Goal: Task Accomplishment & Management: Manage account settings

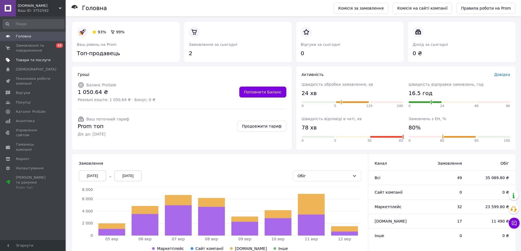
click at [24, 59] on span "Товари та послуги" at bounding box center [33, 60] width 35 height 5
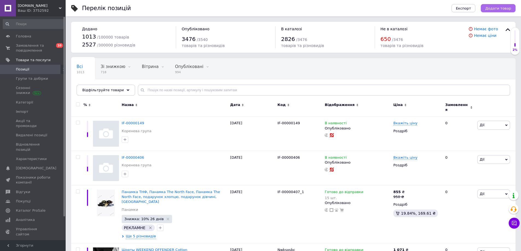
click at [494, 7] on span "Додати товар" at bounding box center [498, 8] width 26 height 4
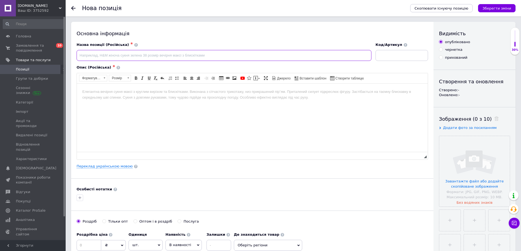
click at [149, 52] on input at bounding box center [224, 55] width 295 height 11
click at [137, 100] on html at bounding box center [252, 91] width 351 height 17
click at [398, 56] on input at bounding box center [402, 55] width 53 height 11
type input "IF-00000443"
click at [129, 56] on input at bounding box center [224, 55] width 295 height 11
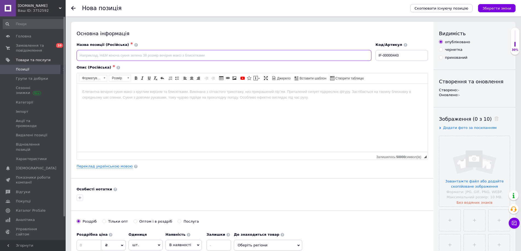
click at [115, 53] on input at bounding box center [224, 55] width 295 height 11
paste input "Сумка Ньюбеленс, Сумка New balance, Сумка New balance, подарунок хлопцю, подару…"
type input "Сумка Ньюбеленс, Сумка New balance, Сумка New balance, подарунок хлопцю, подару…"
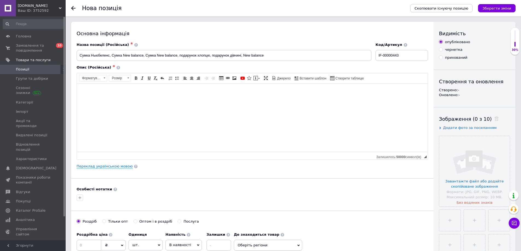
click at [105, 98] on html at bounding box center [252, 91] width 351 height 17
click at [136, 100] on html at bounding box center [252, 91] width 351 height 17
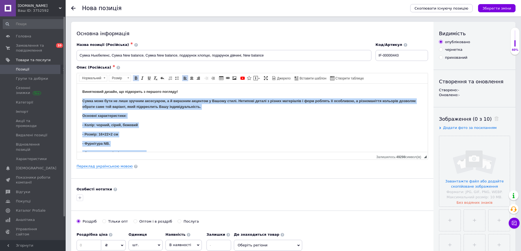
drag, startPoint x: 131, startPoint y: 151, endPoint x: 77, endPoint y: 100, distance: 73.9
click at [77, 100] on html "Винятковий дизайн, що підкорить з першого погляду! Сумка може бути не лише зруч…" at bounding box center [252, 149] width 351 height 133
click at [135, 79] on span at bounding box center [136, 78] width 4 height 4
click at [154, 102] on strong "Сумка може бути не лише зручним аксесуаром, а й виразним акцентом у Вашому стил…" at bounding box center [249, 104] width 334 height 10
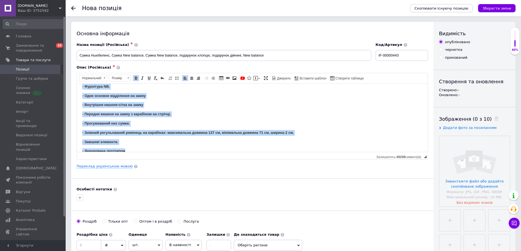
scroll to position [65, 0]
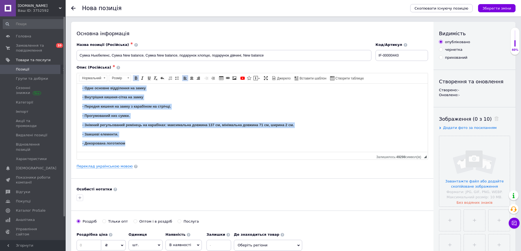
drag, startPoint x: 89, startPoint y: 105, endPoint x: 152, endPoint y: 172, distance: 91.6
click at [152, 152] on html "Винятковий дизайн, що підкорить з першого погляду! Сумка може бути не лише зруч…" at bounding box center [252, 85] width 351 height 133
click at [136, 79] on span at bounding box center [136, 78] width 4 height 4
click at [137, 77] on span at bounding box center [136, 78] width 4 height 4
click at [144, 112] on body "Винятковий дизайн, що підкорить з першого погляду! Сумка може бути не лише зруч…" at bounding box center [252, 85] width 340 height 122
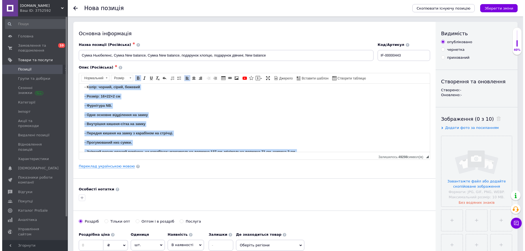
scroll to position [0, 0]
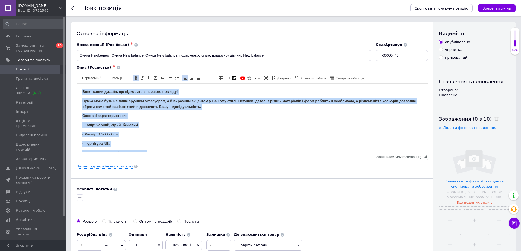
drag, startPoint x: 130, startPoint y: 146, endPoint x: 137, endPoint y: 133, distance: 14.7
click at [77, 83] on html "Винятковий дизайн, що підкорить з першого погляду! Сумка може бути не лише зруч…" at bounding box center [252, 149] width 351 height 133
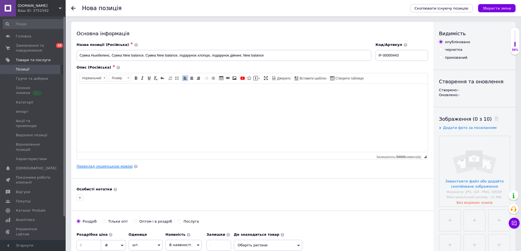
click at [113, 166] on link "Переклад українською мовою" at bounding box center [105, 166] width 56 height 4
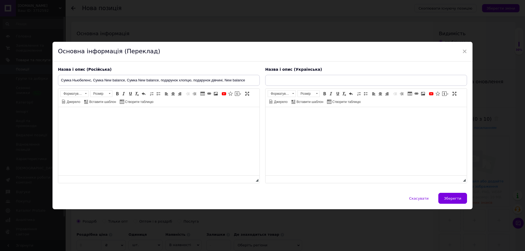
click at [115, 120] on html at bounding box center [158, 115] width 201 height 17
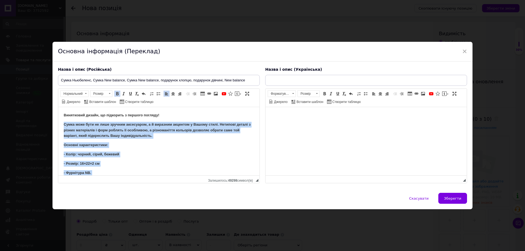
drag, startPoint x: 111, startPoint y: 174, endPoint x: 64, endPoint y: 121, distance: 70.4
click at [63, 121] on html "Винятковий дизайн, що підкорить з першого погляду! Сумка може бути не лише зруч…" at bounding box center [158, 179] width 201 height 145
click at [116, 94] on span at bounding box center [117, 94] width 4 height 4
click at [77, 93] on span "Нормальний" at bounding box center [72, 94] width 22 height 6
click at [120, 143] on p "Основні характеристики:" at bounding box center [159, 146] width 190 height 6
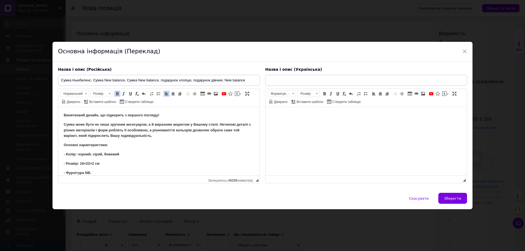
click at [90, 131] on strong "Сумка може бути не лише зручним аксесуаром, а й виразним акцентом у Вашому стил…" at bounding box center [157, 131] width 187 height 16
click at [86, 129] on strong "Сумка може бути не лише зручним аксесуаром, а й виразним акцентом у Вашому стил…" at bounding box center [157, 131] width 187 height 16
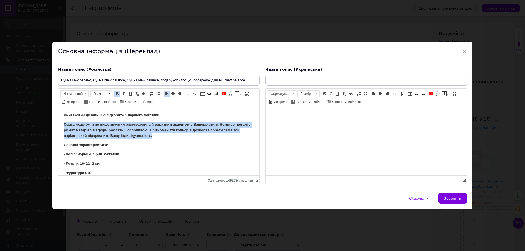
click at [86, 129] on strong "Сумка може бути не лише зручним аксесуаром, а й виразним акцентом у Вашому стил…" at bounding box center [157, 131] width 187 height 16
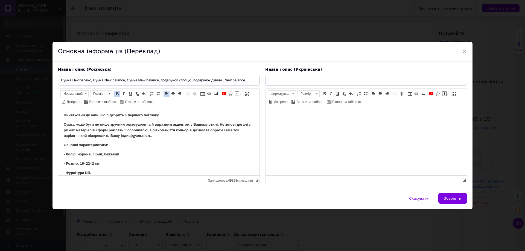
click at [119, 94] on span at bounding box center [117, 94] width 4 height 4
click at [116, 91] on link "Жирний Сполучення клавіш Ctrl+B" at bounding box center [117, 94] width 6 height 6
click at [107, 147] on body "Винятковий дизайн, що підкорить з першого погляду! Сумка може бути не лише зруч…" at bounding box center [159, 180] width 190 height 134
click at [80, 124] on strong "Сумка може бути не лише зручним аксесуаром, а й виразним акцентом у Вашому стил…" at bounding box center [157, 131] width 187 height 16
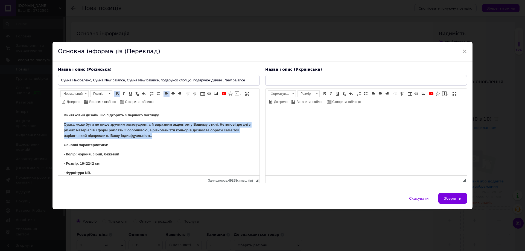
drag, startPoint x: 80, startPoint y: 124, endPoint x: 97, endPoint y: 121, distance: 17.6
click at [80, 125] on strong "Сумка може бути не лише зручним аксесуаром, а й виразним акцентом у Вашому стил…" at bounding box center [157, 131] width 187 height 16
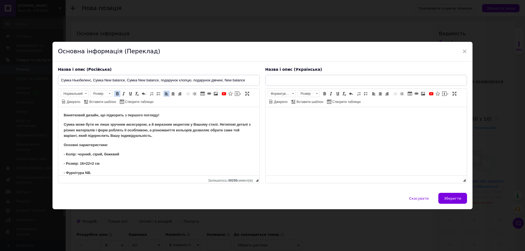
click at [117, 93] on span at bounding box center [117, 94] width 4 height 4
click at [102, 139] on body "Винятковий дизайн, що підкорить з першого погляду! Сумка може бути не лише зруч…" at bounding box center [159, 180] width 190 height 134
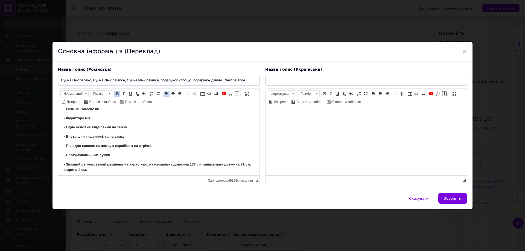
scroll to position [76, 0]
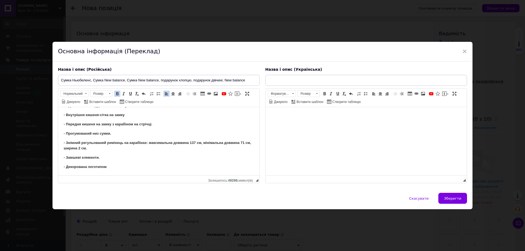
click at [167, 153] on body "Винятковий дизайн, що підкорить з першого погляду! Сумка може бути не лише зруч…" at bounding box center [159, 103] width 190 height 134
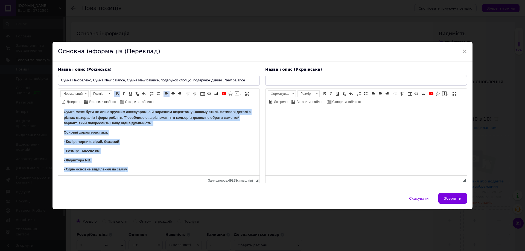
scroll to position [0, 0]
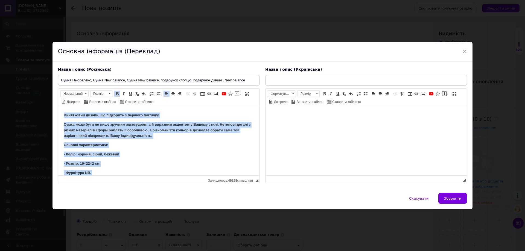
drag, startPoint x: 128, startPoint y: 166, endPoint x: 56, endPoint y: 79, distance: 112.9
click at [58, 107] on html "Винятковий дизайн, що підкорить з першого погляду! Сумка може бути не лише зруч…" at bounding box center [158, 179] width 201 height 145
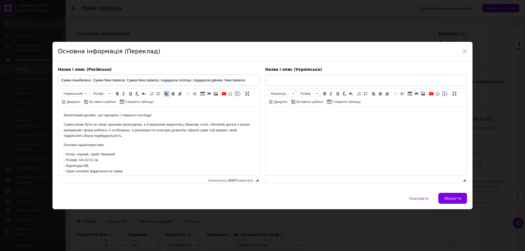
click at [103, 117] on p "Винятковий дизайн, що підкорить з першого погляду!" at bounding box center [159, 116] width 190 height 6
click at [119, 95] on span at bounding box center [117, 94] width 4 height 4
click at [82, 144] on p "Основні характеристики:" at bounding box center [159, 146] width 190 height 6
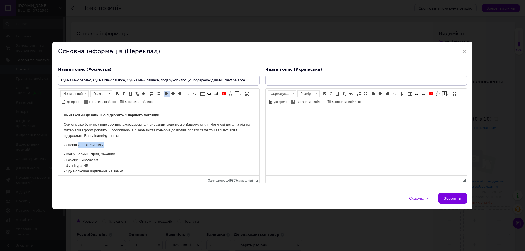
click at [82, 143] on p "Основні характеристики:" at bounding box center [159, 146] width 190 height 6
click at [117, 92] on span at bounding box center [117, 94] width 4 height 4
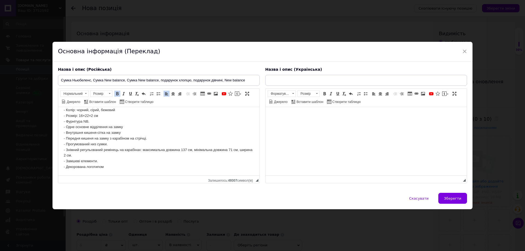
click at [138, 152] on p "- Колір: чорний, сірий, бежевий - Розмір: 16×22×2 см - Фурнітура NB. - Одне осн…" at bounding box center [159, 139] width 190 height 63
drag, startPoint x: 123, startPoint y: 74, endPoint x: 122, endPoint y: 77, distance: 3.9
click at [123, 74] on div "Назва і опис (Російська) Сумка Ньюбеленс, Сумка New balance, Сумка New balance,…" at bounding box center [158, 125] width 207 height 122
click at [121, 79] on input "Сумка Ньюбеленс, Сумка New balance, Сумка New balance, подарунок хлопцю, подару…" at bounding box center [159, 80] width 202 height 11
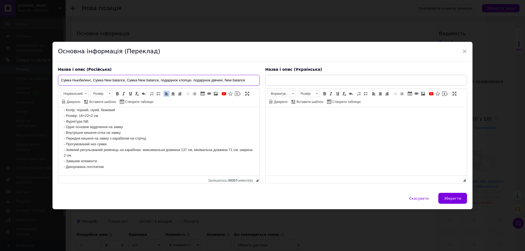
click at [121, 79] on input "Сумка Ньюбеленс, Сумка New balance, Сумка New balance, подарунок хлопцю, подару…" at bounding box center [159, 80] width 202 height 11
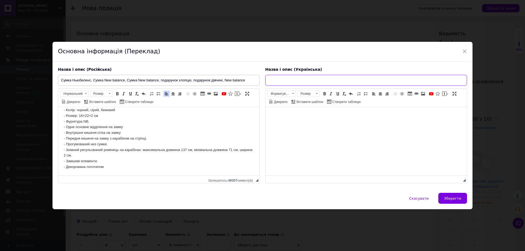
click at [282, 79] on input "text" at bounding box center [366, 80] width 202 height 11
paste input "Сумка Ньюбеленс, Сумка New balance, Сумка New balance, подарунок хлопцю, подару…"
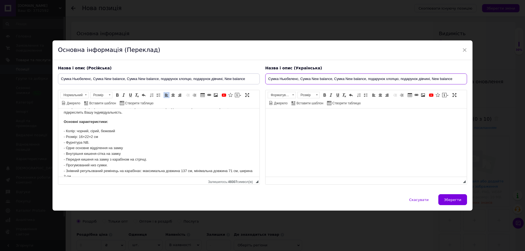
scroll to position [0, 0]
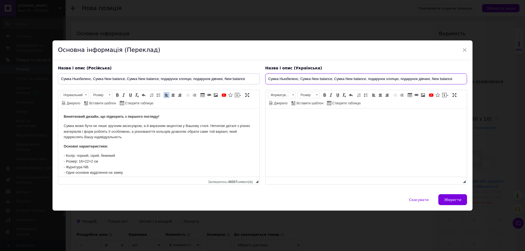
type input "Сумка Ньюбеленс, Сумка New balance, Сумка New balance, подарунок хлопцю, подару…"
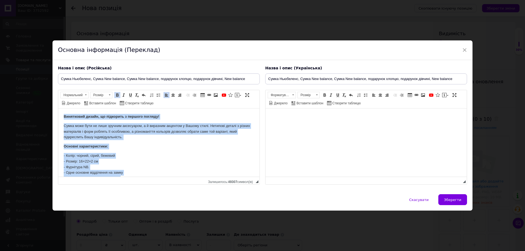
scroll to position [44, 0]
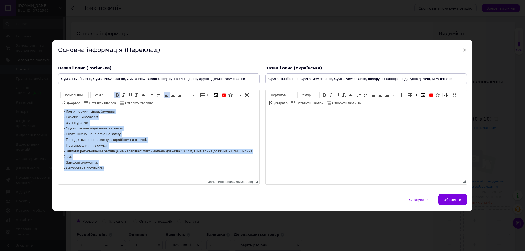
drag, startPoint x: 62, startPoint y: 114, endPoint x: 163, endPoint y: 195, distance: 128.8
click at [163, 177] on html "Винятковий дизайн, що підкорить з першого погляду! Сумка може бути не лише зруч…" at bounding box center [158, 120] width 201 height 113
copy body "Винятковий дизайн, що підкорить з першого погляду! Сумка може бути не лише зруч…"
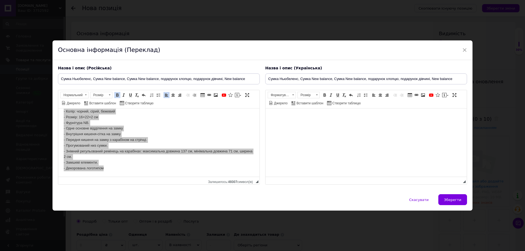
click at [331, 125] on html at bounding box center [366, 117] width 201 height 17
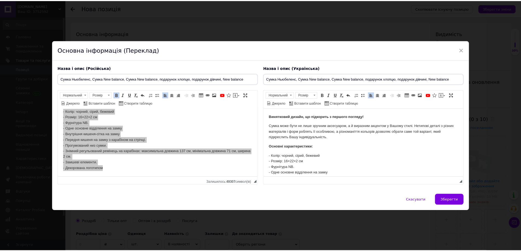
scroll to position [38, 0]
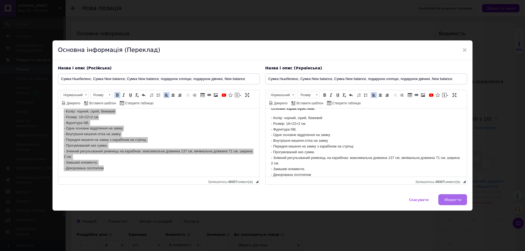
click at [457, 199] on span "Зберегти" at bounding box center [452, 200] width 17 height 4
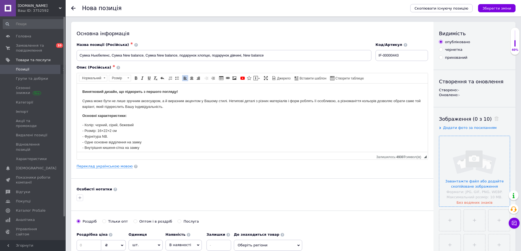
click at [479, 162] on input "file" at bounding box center [474, 171] width 71 height 71
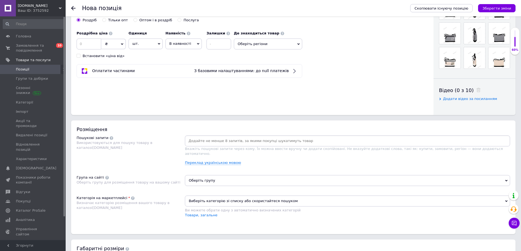
scroll to position [137, 0]
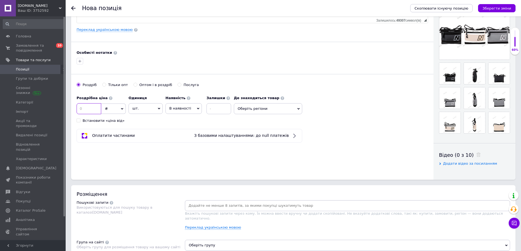
click at [82, 108] on input at bounding box center [89, 108] width 25 height 11
click at [99, 109] on input at bounding box center [89, 108] width 25 height 11
type input "1005"
click at [171, 108] on span "В наявності" at bounding box center [180, 108] width 22 height 4
click at [176, 145] on li "Готово до відправки" at bounding box center [184, 143] width 36 height 13
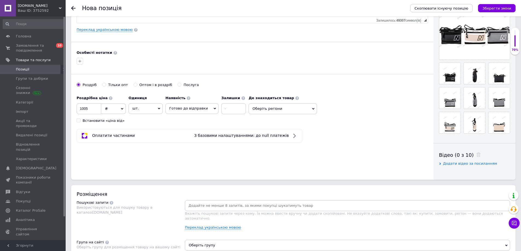
drag, startPoint x: 261, startPoint y: 116, endPoint x: 264, endPoint y: 115, distance: 2.8
click at [262, 116] on div "Роздрібна ціна 1005 ₴ $ EUR CHF GBP ¥ PLN ₸ MDL HUF KGS CNY TRY KRW lei Встанов…" at bounding box center [253, 108] width 352 height 30
click at [273, 110] on span "Оберіть регіони" at bounding box center [283, 108] width 68 height 11
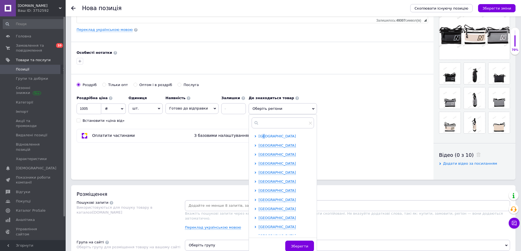
click at [259, 138] on span "Івано-Франківська область" at bounding box center [277, 136] width 37 height 4
click at [264, 146] on div at bounding box center [266, 145] width 4 height 5
click at [259, 144] on input "checkbox" at bounding box center [261, 146] width 4 height 4
checkbox input "true"
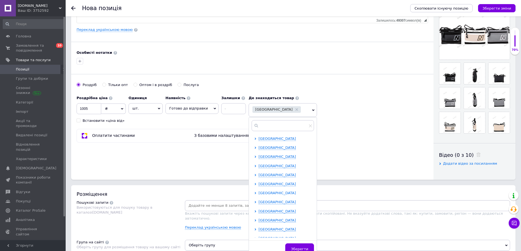
click at [268, 194] on span "Львівська область" at bounding box center [277, 193] width 37 height 4
click at [259, 221] on span at bounding box center [261, 220] width 4 height 4
click at [259, 221] on input "checkbox" at bounding box center [261, 221] width 4 height 4
checkbox input "true"
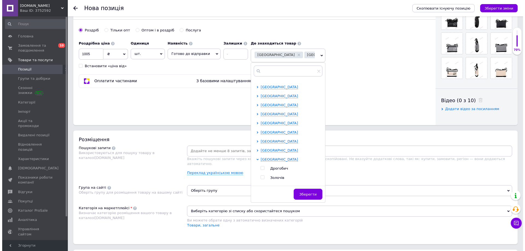
scroll to position [50, 0]
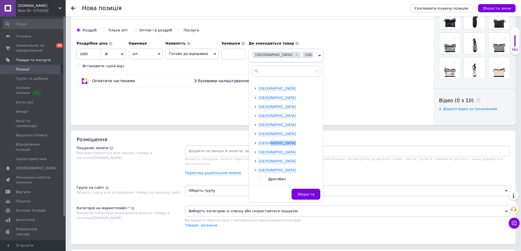
click at [261, 147] on ul "Івано-Франківська область Івано-Франківськ Калуш Коломия Косів Волинська област…" at bounding box center [287, 198] width 66 height 332
click at [264, 143] on span "Київська область" at bounding box center [277, 143] width 37 height 4
click at [264, 155] on div at bounding box center [266, 152] width 4 height 5
click at [268, 154] on span "Київ" at bounding box center [286, 152] width 37 height 4
checkbox input "true"
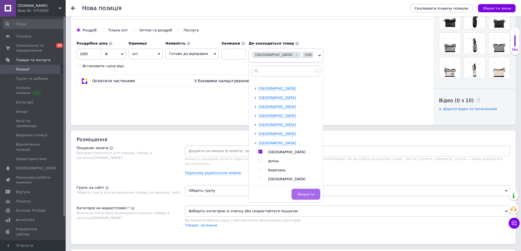
click at [294, 194] on button "Зберегти" at bounding box center [306, 194] width 29 height 11
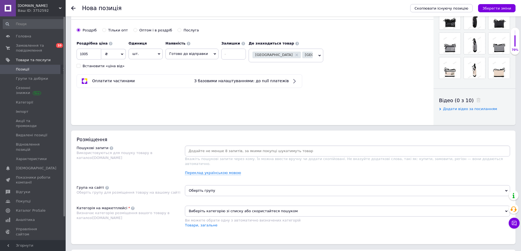
click at [220, 155] on input at bounding box center [347, 151] width 323 height 8
click at [206, 171] on link "Переклад українською мовою" at bounding box center [213, 173] width 56 height 4
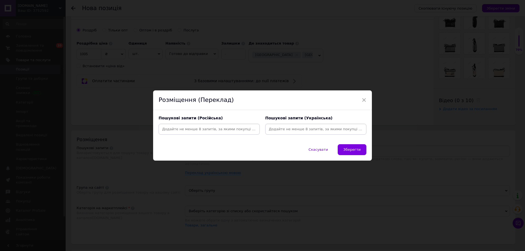
click at [192, 130] on input at bounding box center [209, 129] width 99 height 8
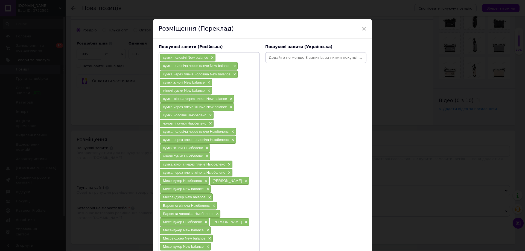
click at [300, 56] on input at bounding box center [316, 58] width 99 height 8
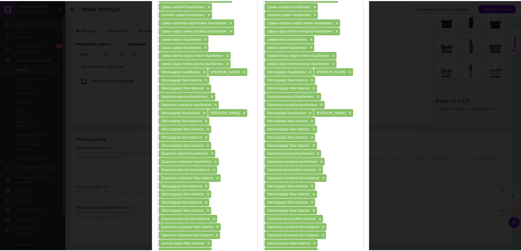
scroll to position [187, 0]
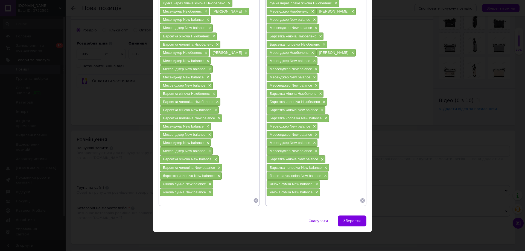
click at [350, 222] on span "Зберегти" at bounding box center [352, 221] width 17 height 4
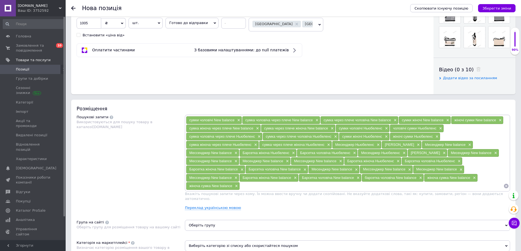
scroll to position [301, 0]
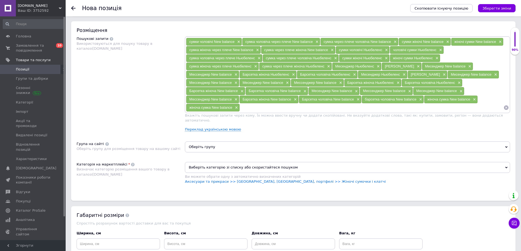
click at [200, 144] on span "Оберіть групу" at bounding box center [347, 147] width 325 height 11
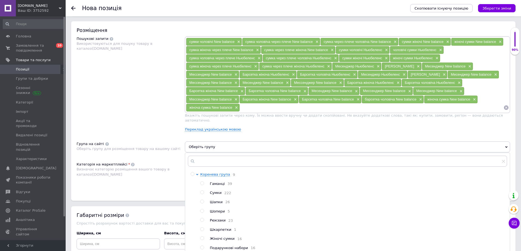
click at [216, 191] on span "Сумки" at bounding box center [216, 193] width 12 height 4
radio input "true"
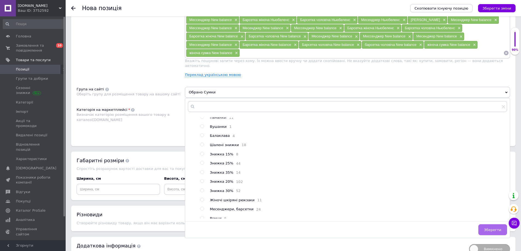
scroll to position [95, 0]
click at [492, 228] on span "Зберегти" at bounding box center [492, 230] width 17 height 4
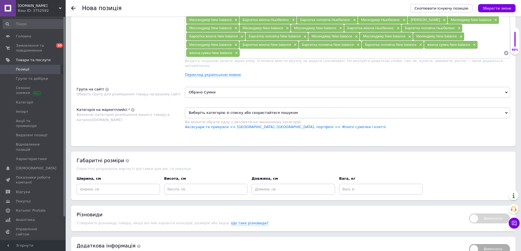
click at [241, 108] on span "Виберіть категорію зі списку або скористайтеся пошуком" at bounding box center [347, 113] width 325 height 11
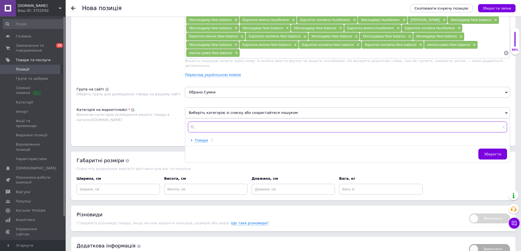
click at [210, 126] on input "text" at bounding box center [347, 127] width 319 height 11
type input "чоловічі сумк"
click at [209, 138] on span "Чоловічі" at bounding box center [207, 140] width 15 height 4
radio input "true"
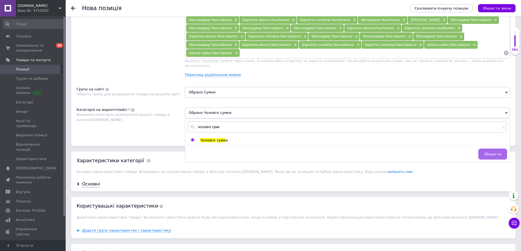
click at [493, 152] on span "Зберегти" at bounding box center [492, 154] width 17 height 4
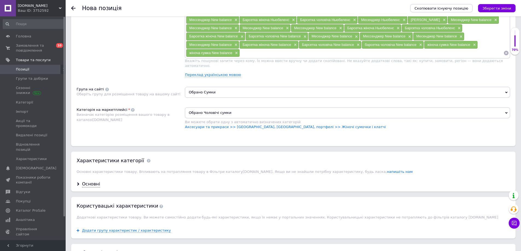
click at [82, 178] on div "Основні" at bounding box center [293, 184] width 445 height 15
click at [92, 181] on div "Основні" at bounding box center [91, 184] width 18 height 6
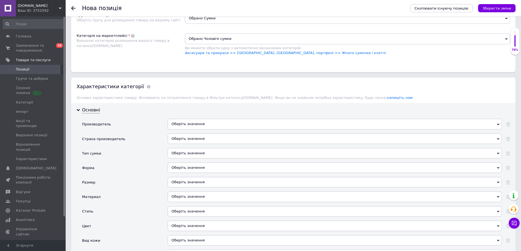
scroll to position [438, 0]
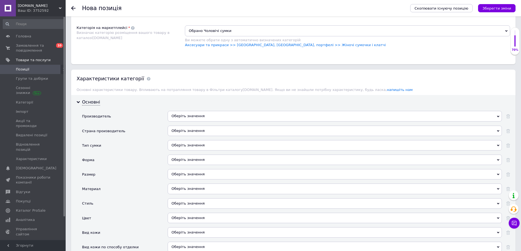
click at [191, 111] on div "Оберіть значення" at bounding box center [335, 116] width 334 height 10
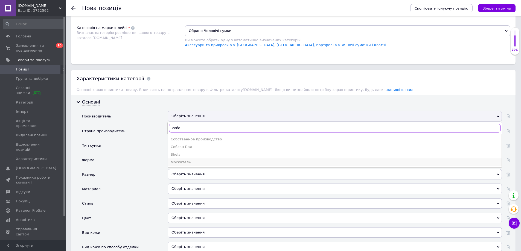
type input "собс"
click at [211, 160] on div "Москатель" at bounding box center [335, 162] width 328 height 5
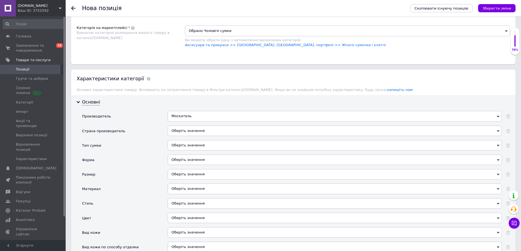
click at [192, 114] on div "Москатель" at bounding box center [335, 116] width 334 height 10
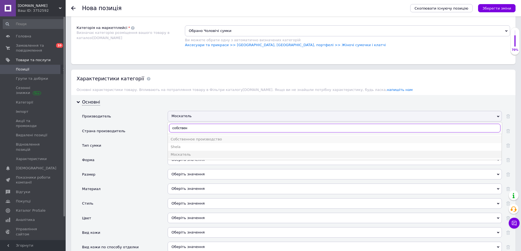
type input "собствен"
click at [197, 137] on div "Собственное производство" at bounding box center [335, 139] width 328 height 5
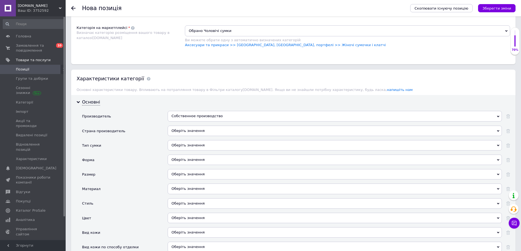
click at [186, 140] on div "Оберіть значення" at bounding box center [335, 145] width 334 height 10
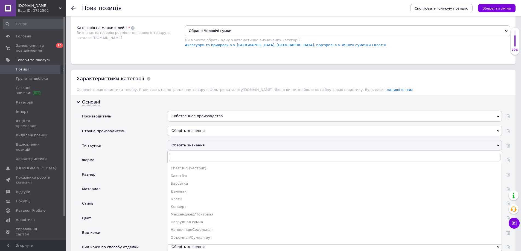
click at [190, 181] on div "Барсетка" at bounding box center [335, 183] width 328 height 5
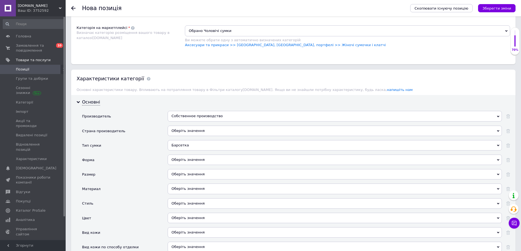
click at [192, 155] on div "Оберіть значення" at bounding box center [335, 160] width 334 height 10
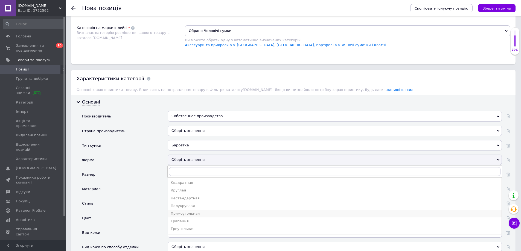
click at [192, 212] on div "Прямоугольная" at bounding box center [335, 214] width 328 height 5
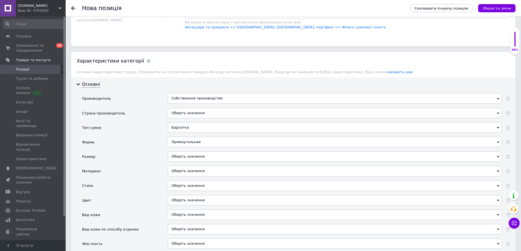
scroll to position [465, 0]
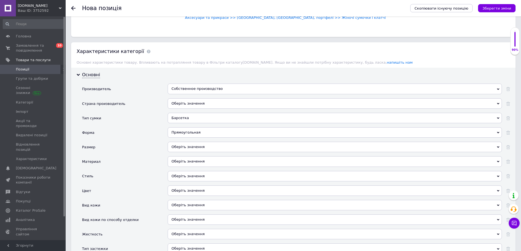
click at [183, 142] on div "Оберіть значення" at bounding box center [335, 147] width 334 height 10
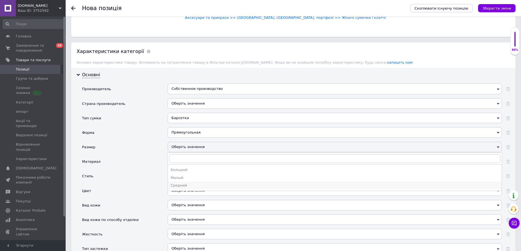
click at [184, 183] on div "Средний" at bounding box center [335, 185] width 328 height 5
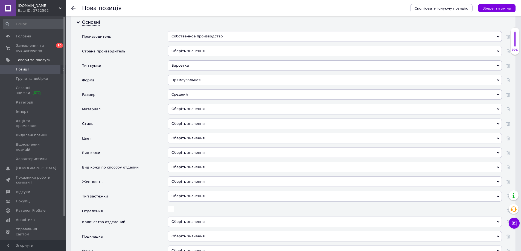
scroll to position [520, 0]
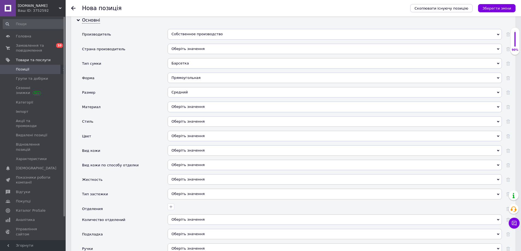
click at [192, 117] on div "Оберіть значення" at bounding box center [335, 122] width 334 height 10
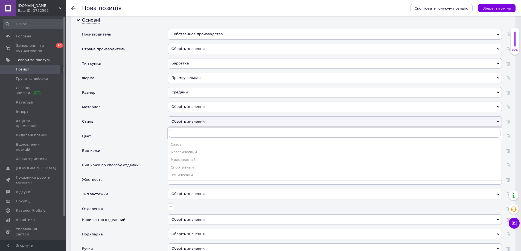
click at [140, 118] on div "Стиль" at bounding box center [125, 124] width 86 height 15
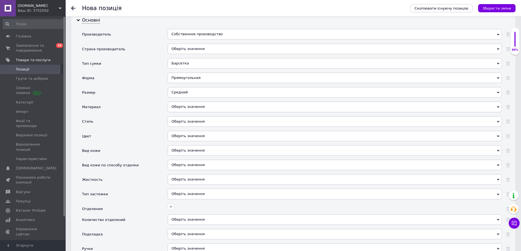
click at [189, 107] on div "Оберіть значення" at bounding box center [335, 107] width 334 height 10
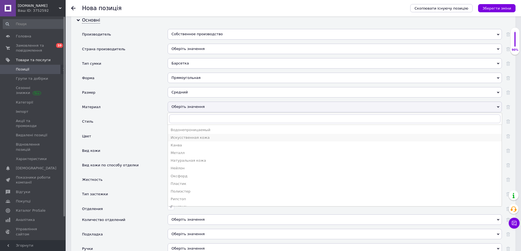
click at [188, 135] on div "Искусственная кожа" at bounding box center [335, 137] width 328 height 5
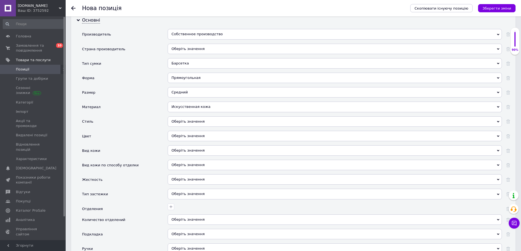
click at [236, 102] on div "Искусственная кожа" at bounding box center [335, 107] width 334 height 10
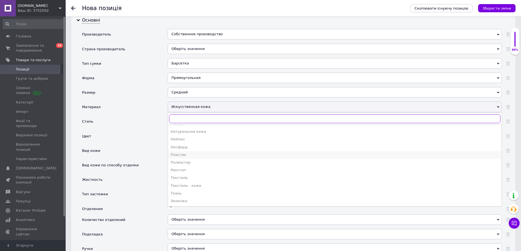
scroll to position [29, 0]
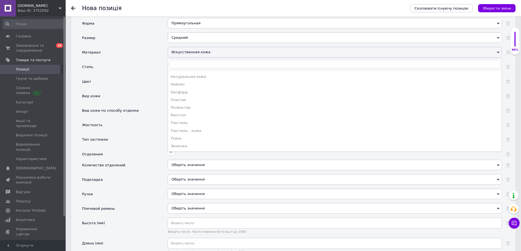
click at [147, 120] on div "Жесткость" at bounding box center [125, 127] width 86 height 15
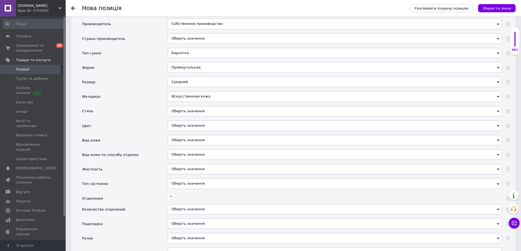
scroll to position [520, 0]
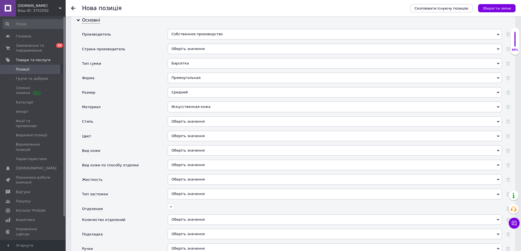
click at [201, 118] on div "Оберіть значення" at bounding box center [335, 122] width 334 height 10
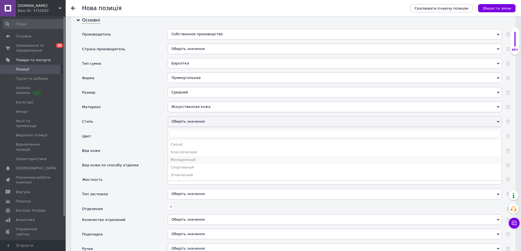
click at [188, 158] on div "Молодежный" at bounding box center [335, 160] width 328 height 5
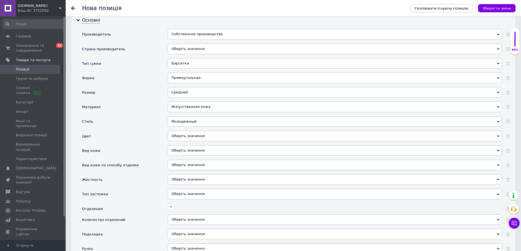
click at [179, 131] on div "Оберіть значення" at bounding box center [335, 136] width 334 height 10
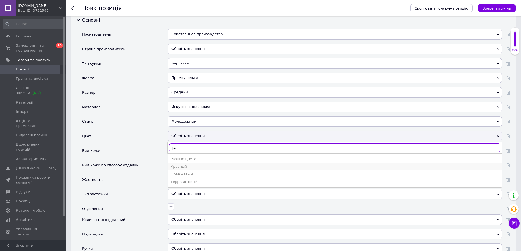
type input "ра"
click at [197, 163] on li "Красный" at bounding box center [335, 167] width 334 height 8
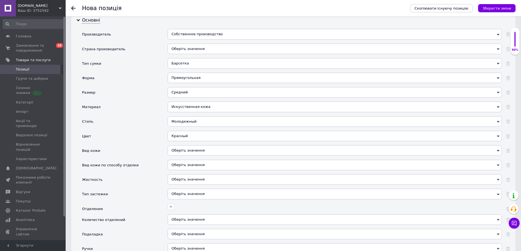
click at [192, 132] on div "Красный" at bounding box center [335, 136] width 334 height 10
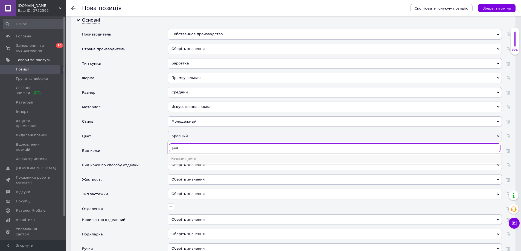
type input "раз"
click at [185, 157] on div "Разные цвета" at bounding box center [335, 159] width 328 height 5
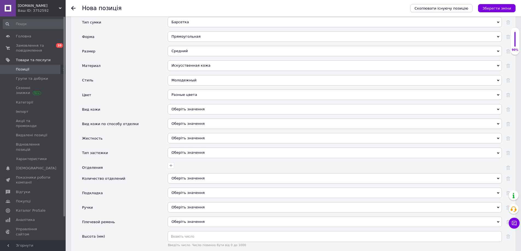
scroll to position [575, 0]
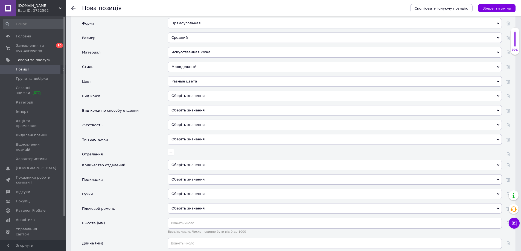
click at [180, 134] on div "Оберіть значення" at bounding box center [335, 139] width 334 height 10
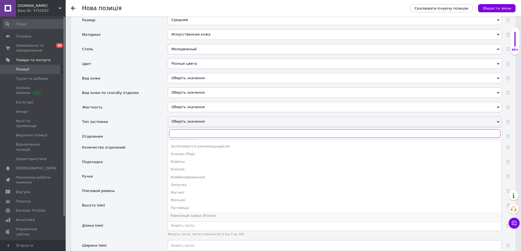
scroll to position [602, 0]
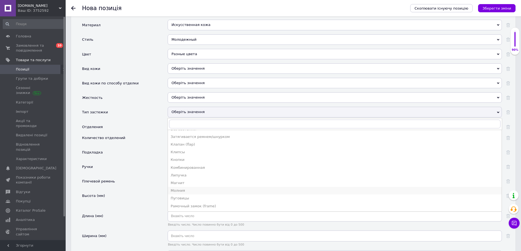
click at [180, 189] on div "Молния" at bounding box center [335, 191] width 328 height 5
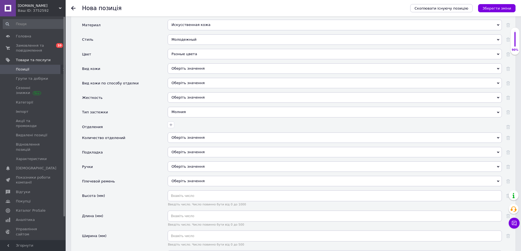
click at [185, 133] on div "Оберіть значення" at bounding box center [335, 138] width 334 height 10
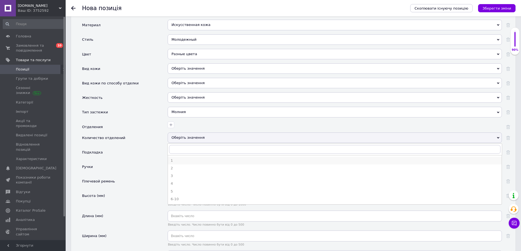
click at [186, 158] on div "1" at bounding box center [335, 160] width 328 height 5
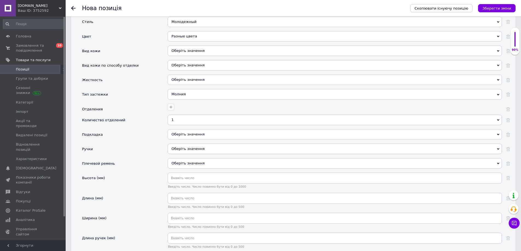
scroll to position [629, 0]
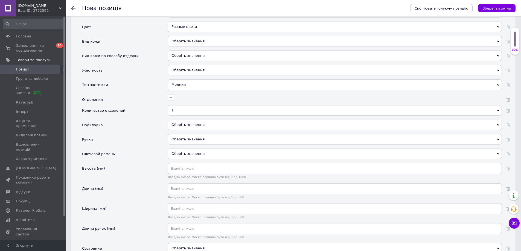
click at [186, 135] on div "Оберіть значення" at bounding box center [335, 139] width 334 height 10
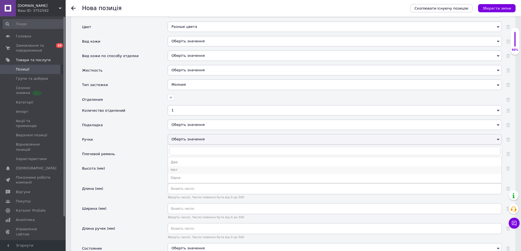
click at [182, 168] on div "Нет" at bounding box center [335, 170] width 328 height 5
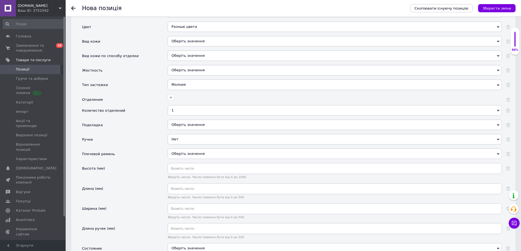
click at [186, 143] on div "Нет Две Нет Одна" at bounding box center [335, 141] width 334 height 15
click at [188, 152] on span "Оберіть значення" at bounding box center [188, 154] width 33 height 4
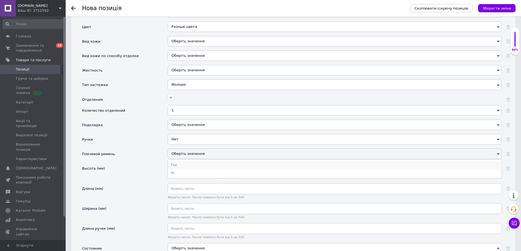
click at [186, 162] on li "Так" at bounding box center [335, 165] width 334 height 8
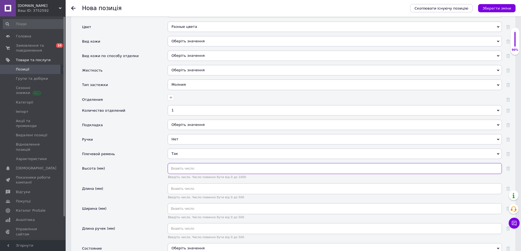
click at [183, 163] on input "text" at bounding box center [335, 168] width 334 height 11
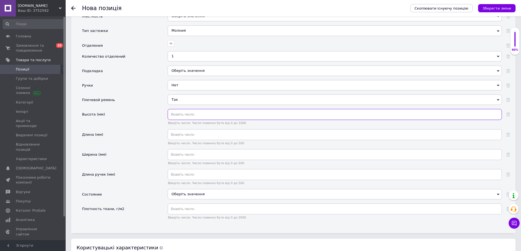
scroll to position [684, 0]
click at [204, 109] on input "text" at bounding box center [335, 114] width 334 height 11
type input "160"
drag, startPoint x: 188, startPoint y: 123, endPoint x: 187, endPoint y: 126, distance: 3.2
click at [188, 124] on div "Производитель Собственное производство СоСо Кит Со СОМ Сон СОТ Кедр СОАТЭ Собр …" at bounding box center [296, 44] width 428 height 358
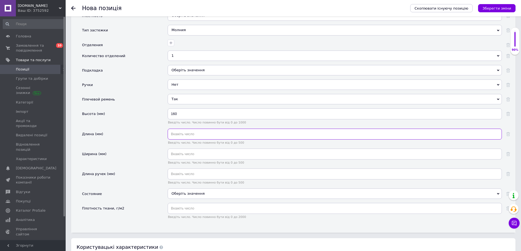
click at [186, 129] on input "text" at bounding box center [335, 134] width 334 height 11
type input "220"
click at [195, 151] on input "text" at bounding box center [335, 154] width 334 height 11
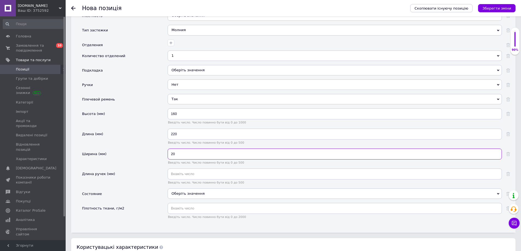
type input "20"
click at [187, 174] on input "text" at bounding box center [335, 174] width 334 height 11
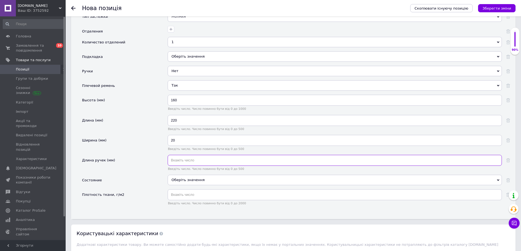
scroll to position [711, 0]
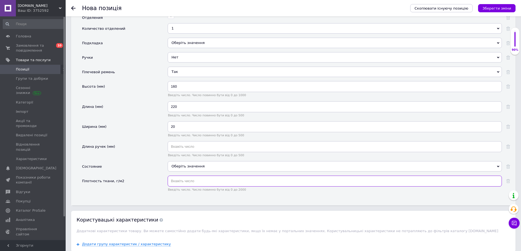
click at [203, 176] on input "text" at bounding box center [335, 181] width 334 height 11
click at [205, 167] on div "Оберіть значення" at bounding box center [335, 168] width 334 height 15
click at [207, 163] on div "Оберіть значення" at bounding box center [335, 166] width 334 height 10
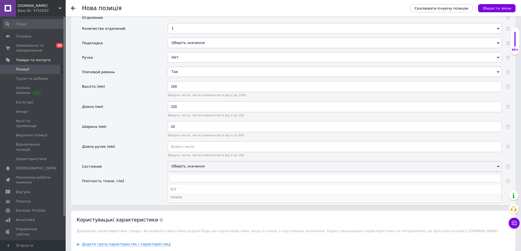
click at [185, 195] on div "Новое" at bounding box center [335, 197] width 328 height 5
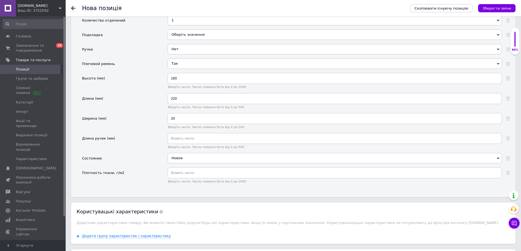
scroll to position [847, 0]
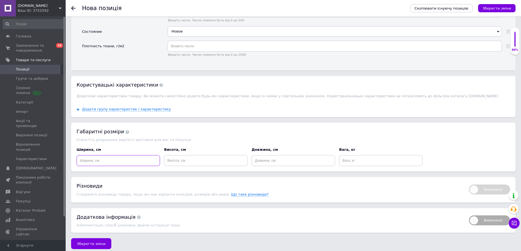
click at [88, 160] on input at bounding box center [118, 160] width 83 height 11
type input "15"
click at [172, 159] on input at bounding box center [205, 160] width 83 height 11
type input "10"
click at [274, 161] on input at bounding box center [293, 160] width 83 height 11
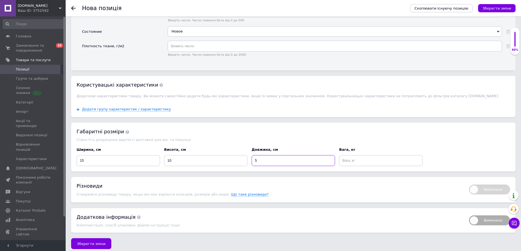
type input "5"
click at [349, 155] on input at bounding box center [380, 160] width 83 height 11
type input "0.3"
click at [100, 239] on button "Зберегти зміни" at bounding box center [91, 244] width 40 height 11
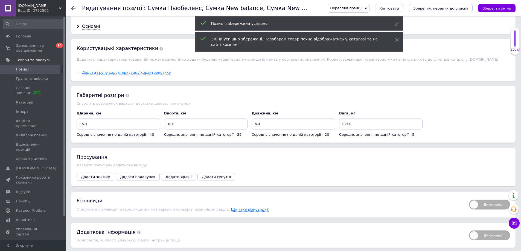
scroll to position [498, 0]
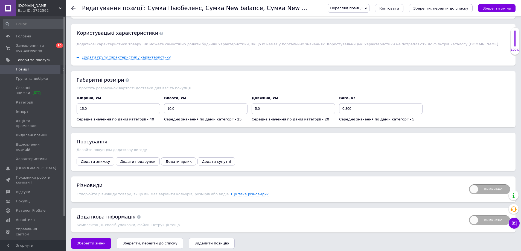
drag, startPoint x: 480, startPoint y: 190, endPoint x: 474, endPoint y: 190, distance: 5.5
click at [480, 190] on span "Вимкнено" at bounding box center [489, 190] width 41 height 10
click at [469, 185] on input "Вимкнено" at bounding box center [468, 183] width 4 height 4
checkbox input "true"
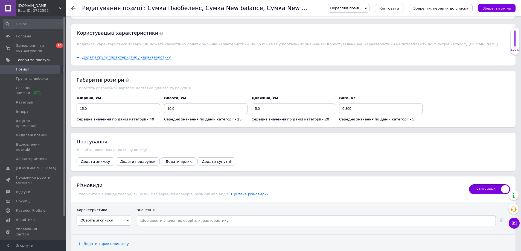
click at [92, 221] on span "Оберіть зі списку" at bounding box center [104, 221] width 55 height 10
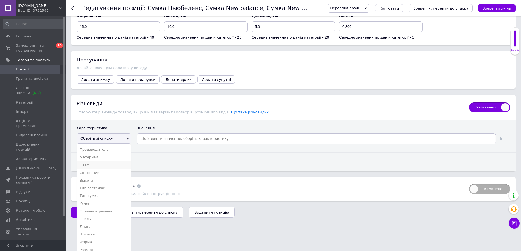
click at [92, 164] on li "Цвет" at bounding box center [104, 166] width 54 height 8
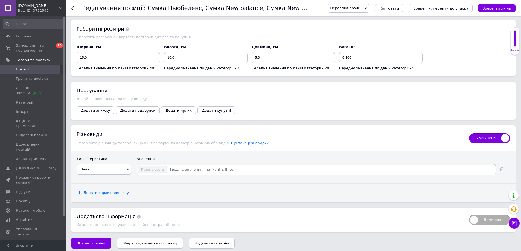
click at [212, 166] on input at bounding box center [331, 170] width 328 height 8
type input "Чорний"
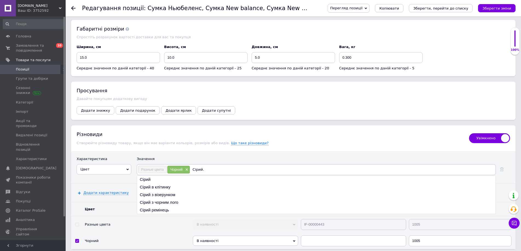
type input "Сірий"
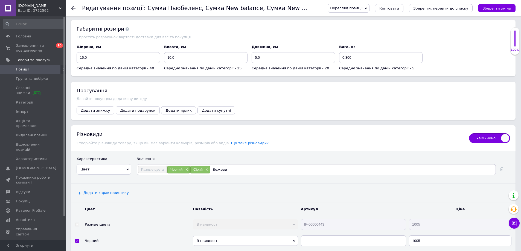
type input "Бежевий"
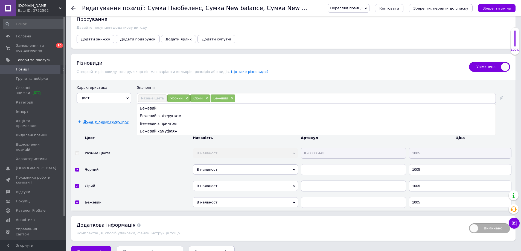
scroll to position [629, 0]
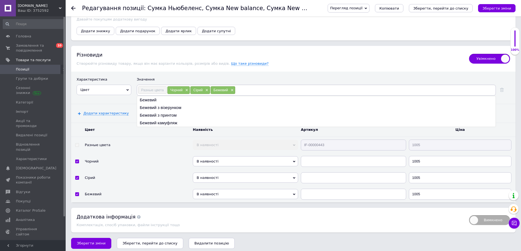
click at [243, 157] on span "В наявності" at bounding box center [245, 162] width 105 height 10
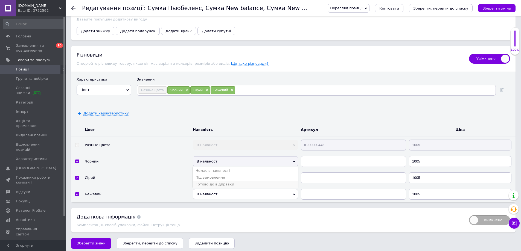
click at [218, 183] on li "Готово до відправки" at bounding box center [245, 184] width 105 height 7
drag, startPoint x: 219, startPoint y: 167, endPoint x: 218, endPoint y: 172, distance: 5.0
click at [219, 170] on td "В наявності Немає в наявності Під замовлення Готово до відправки" at bounding box center [246, 178] width 108 height 16
drag, startPoint x: 218, startPoint y: 172, endPoint x: 216, endPoint y: 177, distance: 5.3
click at [217, 173] on span "В наявності" at bounding box center [245, 178] width 105 height 10
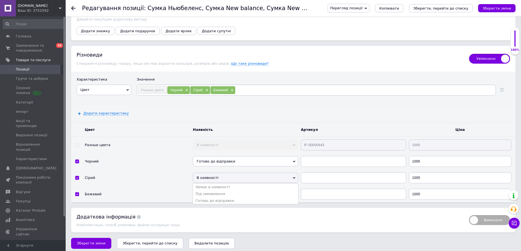
click at [218, 198] on li "Готово до відправки" at bounding box center [245, 201] width 105 height 7
click at [218, 189] on span "В наявності" at bounding box center [245, 194] width 105 height 10
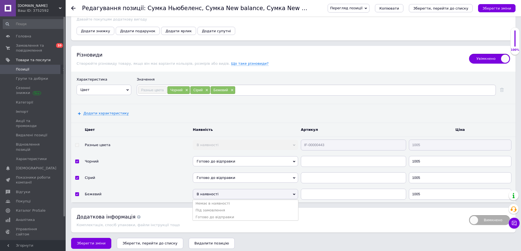
click at [215, 216] on li "Готово до відправки" at bounding box center [245, 217] width 105 height 7
drag, startPoint x: 323, startPoint y: 147, endPoint x: 330, endPoint y: 145, distance: 7.2
click at [323, 147] on td "IF-00000443" at bounding box center [354, 145] width 108 height 17
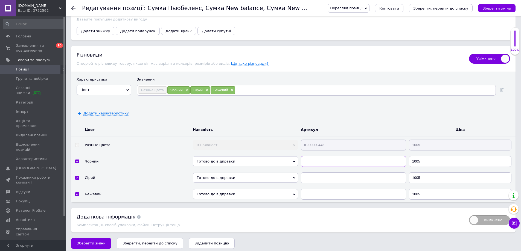
click at [313, 161] on input "text" at bounding box center [353, 161] width 105 height 11
paste input "IF-00000443"
type input "IF-00000443"
click at [313, 176] on input "text" at bounding box center [353, 178] width 105 height 11
paste input "IF-00000443"
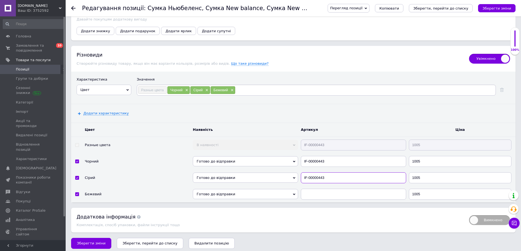
type input "IF-00000443"
click at [311, 191] on input "text" at bounding box center [353, 194] width 105 height 11
paste input "IF-00000443"
type input "IF-00000443"
click at [91, 242] on span "Зберегти зміни" at bounding box center [91, 244] width 29 height 4
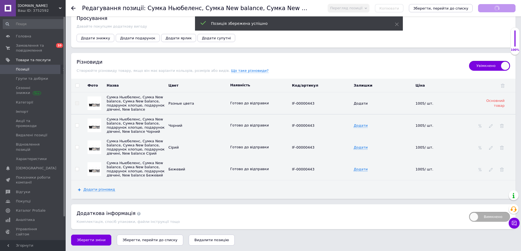
scroll to position [627, 0]
click at [94, 122] on img at bounding box center [94, 126] width 11 height 8
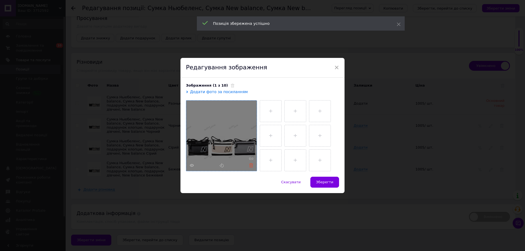
click at [250, 167] on icon at bounding box center [251, 166] width 4 height 4
click at [239, 157] on div at bounding box center [221, 136] width 71 height 71
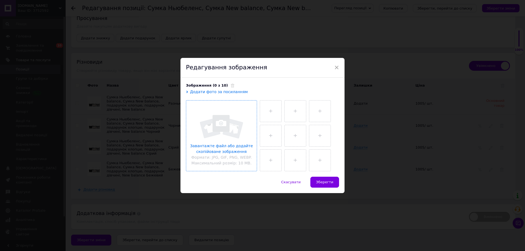
click at [239, 157] on input "file" at bounding box center [221, 136] width 71 height 71
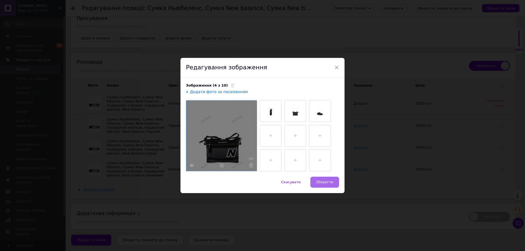
click at [326, 181] on span "Зберегти" at bounding box center [324, 182] width 17 height 4
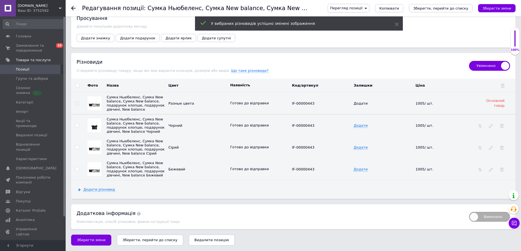
click at [95, 145] on img at bounding box center [94, 148] width 11 height 8
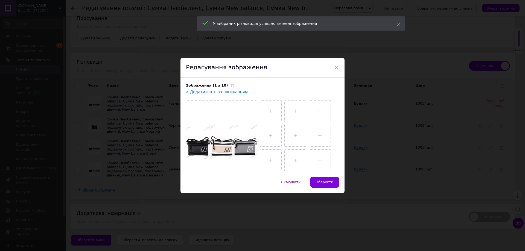
click at [223, 80] on div "Зображення (1 з 10) Додати фото за посиланням" at bounding box center [263, 127] width 164 height 99
click at [231, 85] on icon at bounding box center [233, 86] width 4 height 4
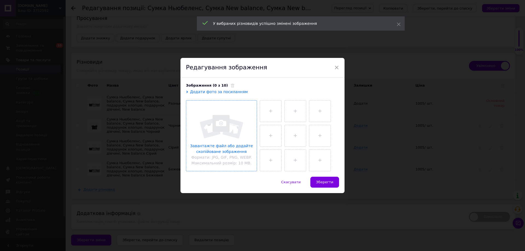
click at [228, 121] on input "file" at bounding box center [221, 136] width 71 height 71
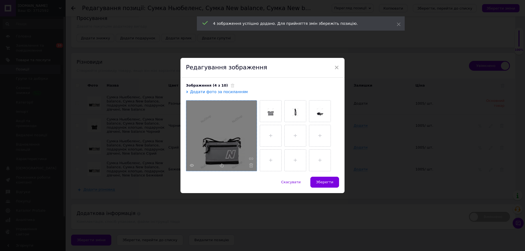
click at [321, 179] on button "Зберегти" at bounding box center [325, 182] width 29 height 11
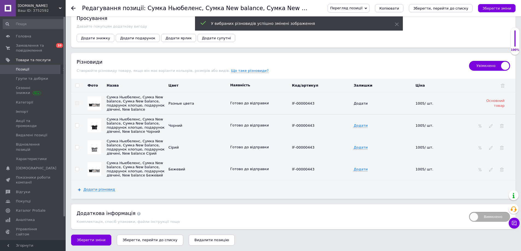
click at [93, 168] on img at bounding box center [94, 170] width 11 height 8
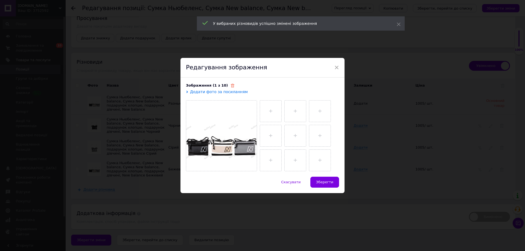
click at [231, 86] on icon at bounding box center [233, 86] width 4 height 4
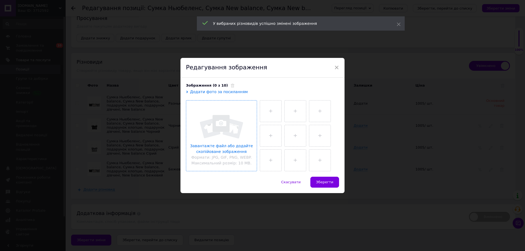
click at [210, 121] on input "file" at bounding box center [221, 136] width 71 height 71
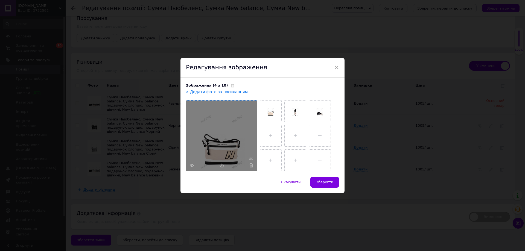
click at [326, 183] on span "Зберегти" at bounding box center [324, 182] width 17 height 4
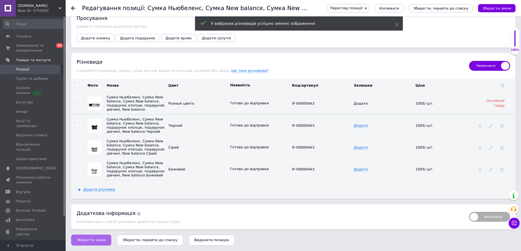
click at [86, 238] on button "Зберегти зміни" at bounding box center [91, 240] width 40 height 11
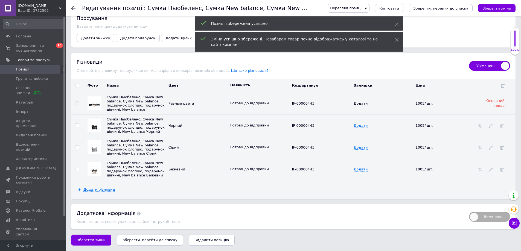
click at [361, 102] on span "Додати" at bounding box center [361, 104] width 14 height 4
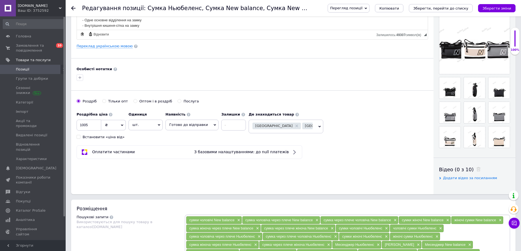
scroll to position [80, 0]
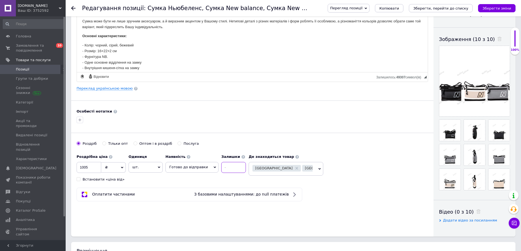
click at [226, 169] on input at bounding box center [233, 167] width 25 height 11
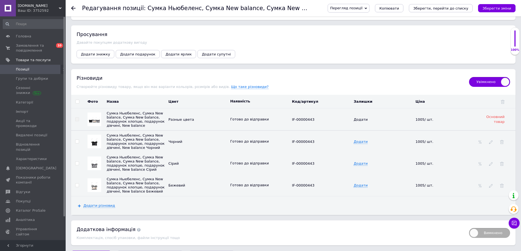
scroll to position [627, 0]
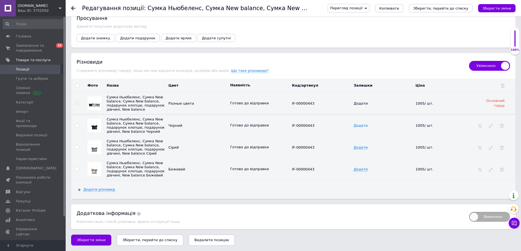
type input "200"
click at [360, 124] on span "Додати" at bounding box center [361, 126] width 14 height 4
type input "15"
drag, startPoint x: 361, startPoint y: 139, endPoint x: 360, endPoint y: 146, distance: 7.2
click at [360, 145] on td "Додати" at bounding box center [383, 148] width 62 height 22
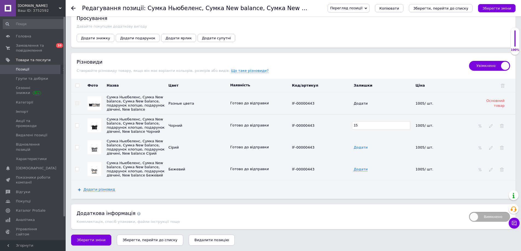
click at [360, 146] on span "Додати" at bounding box center [361, 148] width 14 height 4
type input "15"
click at [357, 170] on td "Додати" at bounding box center [383, 169] width 62 height 22
click at [360, 169] on span "Додати" at bounding box center [361, 169] width 14 height 4
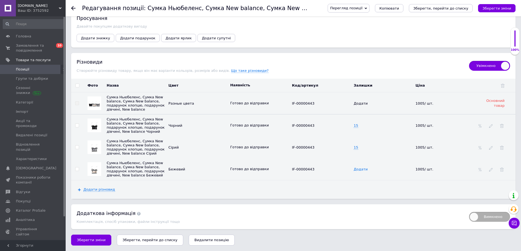
click at [360, 169] on span "Додати" at bounding box center [361, 169] width 14 height 4
type input "15"
click at [358, 186] on div "Додати різновид" at bounding box center [293, 190] width 445 height 19
click at [97, 239] on span "Зберегти зміни" at bounding box center [91, 240] width 29 height 4
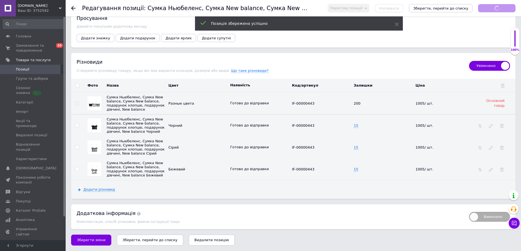
click at [138, 242] on icon "Зберегти, перейти до списку" at bounding box center [150, 240] width 55 height 4
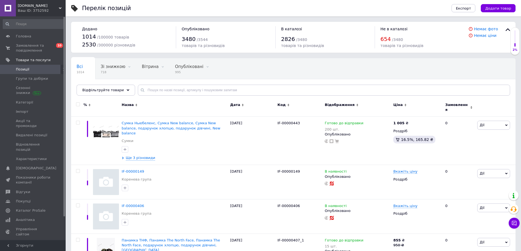
click at [368, 75] on div "Всі 1014 Зі знижкою 718 Видалити Редагувати Вітрина 0 Видалити Редагувати Опубл…" at bounding box center [293, 79] width 445 height 45
click at [145, 156] on span "Ще 3 різновиди" at bounding box center [141, 158] width 30 height 5
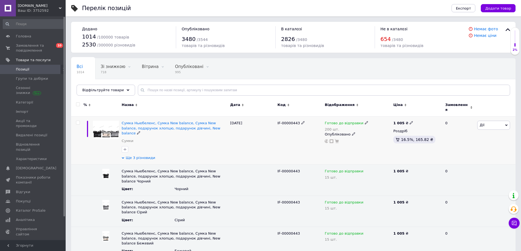
click at [147, 156] on span "Ще 3 різновиди" at bounding box center [141, 158] width 30 height 5
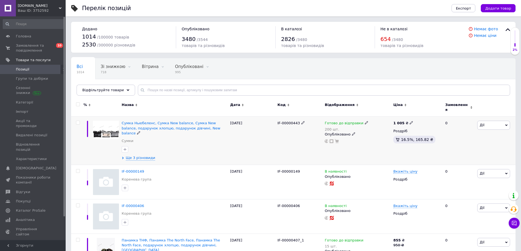
click at [411, 121] on div "1 005 ₴" at bounding box center [416, 123] width 47 height 5
click at [410, 121] on icon at bounding box center [411, 122] width 3 height 3
click at [426, 115] on input "1005" at bounding box center [436, 117] width 42 height 11
type input "1045"
click at [362, 135] on div "Комісія за замовлення" at bounding box center [358, 136] width 66 height 14
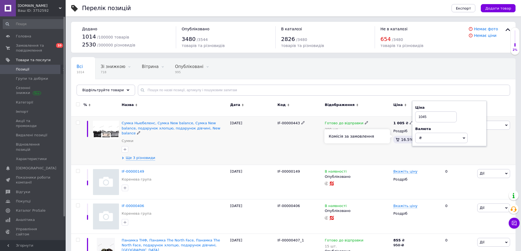
click at [279, 141] on div "IF-00000443" at bounding box center [299, 141] width 47 height 48
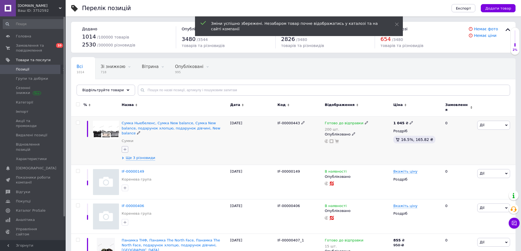
click at [123, 147] on icon "button" at bounding box center [125, 149] width 4 height 4
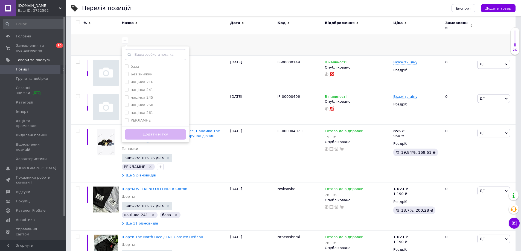
scroll to position [27, 0]
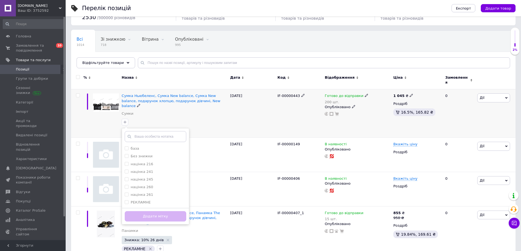
click at [198, 118] on div "база Без знижки націнка 216 націнка 241 націнка 245 націнка 260 націнка 261 РЕК…" at bounding box center [175, 122] width 108 height 9
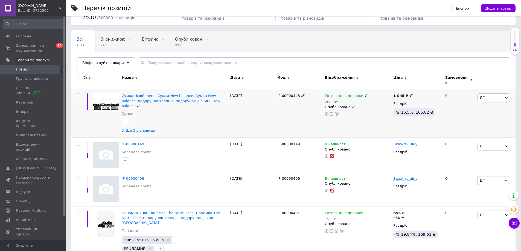
drag, startPoint x: 493, startPoint y: 95, endPoint x: 495, endPoint y: 98, distance: 3.7
click at [494, 95] on span "Дії" at bounding box center [493, 98] width 33 height 9
click at [466, 129] on li "Знижка" at bounding box center [474, 132] width 73 height 8
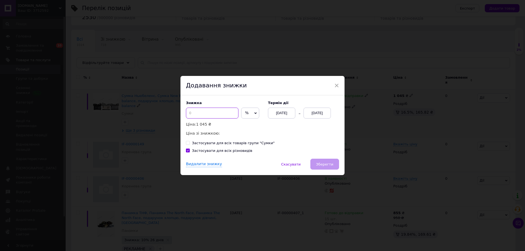
click at [217, 117] on input at bounding box center [212, 113] width 53 height 11
type input "10"
click at [325, 164] on span "Зберегти" at bounding box center [324, 165] width 17 height 4
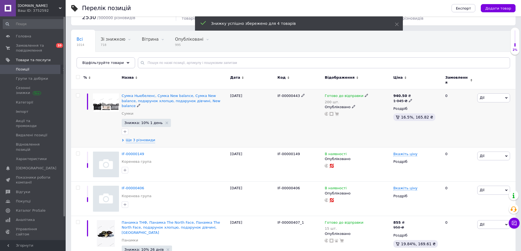
click at [409, 99] on use at bounding box center [410, 100] width 3 height 3
drag, startPoint x: 421, startPoint y: 90, endPoint x: 424, endPoint y: 89, distance: 3.1
click at [424, 89] on input "1045" at bounding box center [436, 92] width 42 height 11
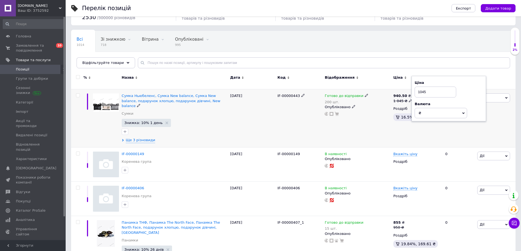
type input "1085"
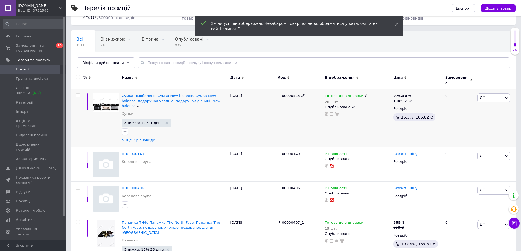
click at [409, 99] on icon at bounding box center [410, 100] width 3 height 3
drag, startPoint x: 421, startPoint y: 88, endPoint x: 426, endPoint y: 88, distance: 4.9
click at [426, 88] on input "1085" at bounding box center [436, 92] width 42 height 11
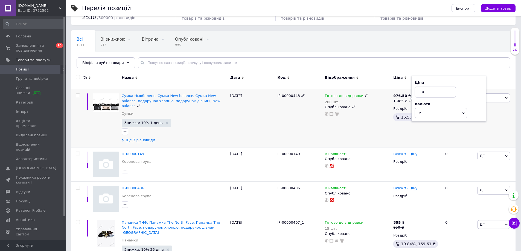
type input "1100"
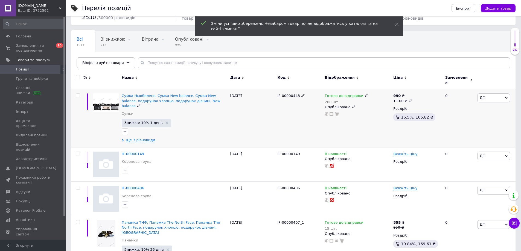
click at [409, 99] on icon at bounding box center [410, 100] width 3 height 3
click at [424, 90] on input "1100" at bounding box center [436, 92] width 42 height 11
type input "1130"
click at [406, 99] on div "1 130 ₴" at bounding box center [402, 101] width 19 height 5
click at [409, 99] on use at bounding box center [410, 100] width 3 height 3
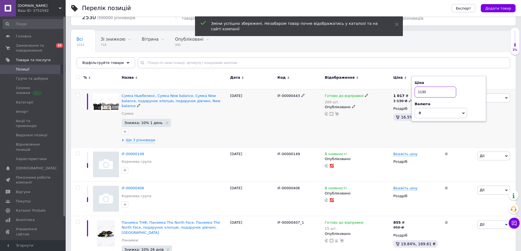
click at [422, 88] on input "1130" at bounding box center [436, 92] width 42 height 11
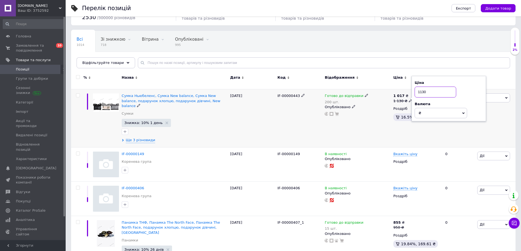
type input "1120"
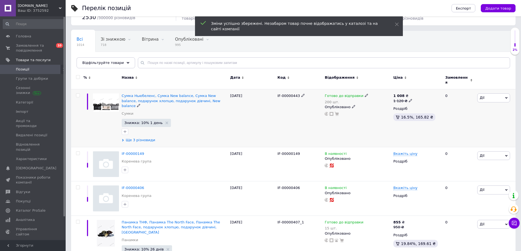
click at [144, 138] on span "Ще 3 різновиди" at bounding box center [141, 140] width 30 height 5
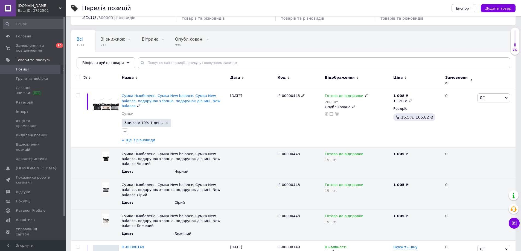
click at [409, 99] on icon at bounding box center [410, 100] width 3 height 3
drag, startPoint x: 418, startPoint y: 89, endPoint x: 407, endPoint y: 89, distance: 11.0
click at [407, 89] on div "1 008 ₴ 1 120 ₴ Ціна 1120 Валюта ₴ $ EUR CHF GBP ¥ PLN ₸ MDL HUF KGS CNY TRY KR…" at bounding box center [417, 118] width 50 height 58
click at [410, 152] on icon at bounding box center [411, 153] width 3 height 3
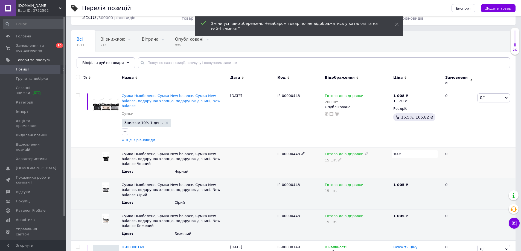
drag, startPoint x: 413, startPoint y: 145, endPoint x: 384, endPoint y: 146, distance: 29.6
click at [384, 147] on div "Сумка Ньюбеленс, Сумка New balance, Сумка New balance, подарунок хлопцю, подару…" at bounding box center [293, 162] width 445 height 31
type input "1120"
click at [410, 183] on icon at bounding box center [411, 184] width 3 height 3
click at [380, 179] on div "Сумка Ньюбеленс, Сумка New balance, Сумка New balance, подарунок хлопцю, подару…" at bounding box center [293, 194] width 445 height 31
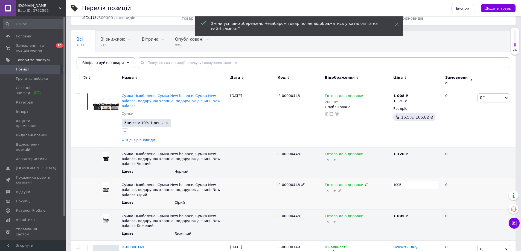
type input "1120"
click at [410, 214] on icon at bounding box center [411, 215] width 3 height 3
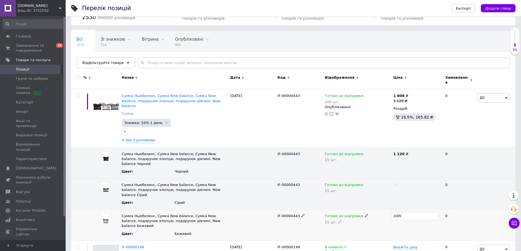
drag, startPoint x: 410, startPoint y: 197, endPoint x: 377, endPoint y: 193, distance: 34.2
click at [382, 210] on div "Сумка Ньюбеленс, Сумка New balance, Сумка New balance, подарунок хлопцю, подару…" at bounding box center [293, 225] width 445 height 31
type input "1120"
click at [371, 189] on div "15 шт." at bounding box center [358, 191] width 66 height 4
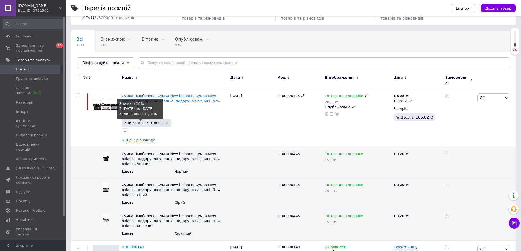
click at [146, 121] on span "Знижка: 10% 1 день" at bounding box center [144, 123] width 38 height 4
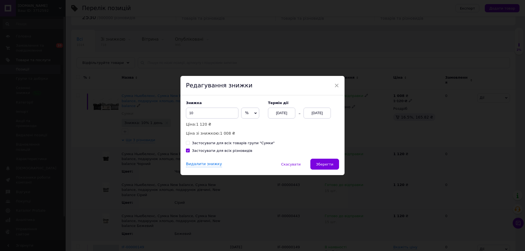
click at [285, 113] on div "[DATE]" at bounding box center [281, 113] width 27 height 11
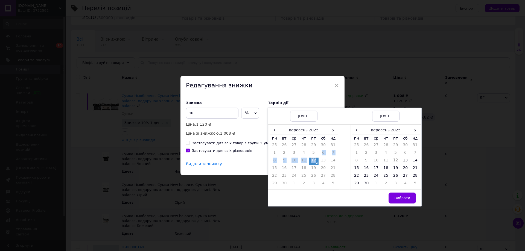
click at [315, 159] on tbody "25 26 27 28 29 30 31 1 2 3 4 5 6 7 8 9 10 11 12 13 14 15 16 17 18 19 20 21 22 2…" at bounding box center [304, 166] width 68 height 46
click at [314, 162] on td "12" at bounding box center [314, 162] width 10 height 8
click at [416, 131] on span "›" at bounding box center [415, 130] width 10 height 8
click at [415, 170] on td "26" at bounding box center [415, 170] width 10 height 8
click at [400, 197] on span "Вибрати" at bounding box center [403, 198] width 16 height 4
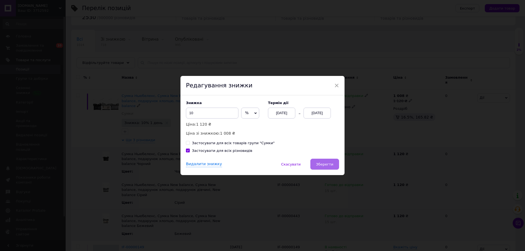
click at [326, 163] on span "Зберегти" at bounding box center [324, 165] width 17 height 4
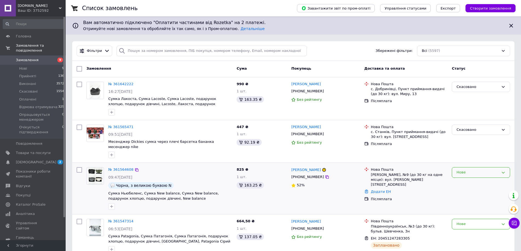
click at [458, 170] on div "Нове" at bounding box center [478, 173] width 42 height 6
click at [469, 200] on li "Скасовано" at bounding box center [481, 204] width 58 height 10
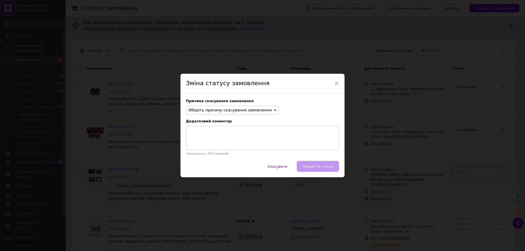
click at [260, 111] on span "Оберіть причину скасування замовлення" at bounding box center [230, 110] width 83 height 4
click at [229, 144] on li "На прохання покупця" at bounding box center [232, 144] width 92 height 8
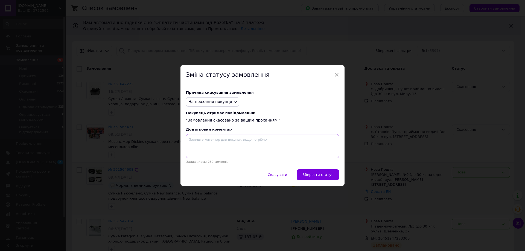
click at [269, 147] on textarea at bounding box center [262, 146] width 153 height 24
click at [327, 177] on span "Зберегти статус" at bounding box center [318, 175] width 31 height 4
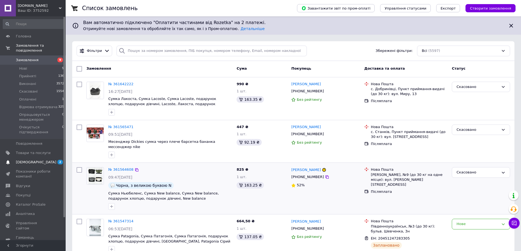
click at [49, 160] on span "[DEMOGRAPHIC_DATA]" at bounding box center [33, 162] width 35 height 5
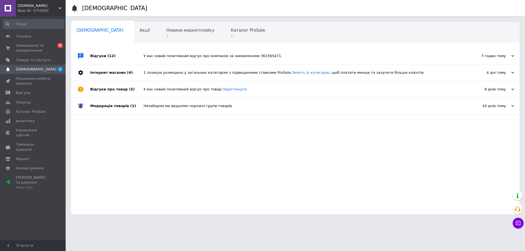
click at [173, 18] on div "Сповіщення Сповіщення 0 Акції 0 Новини маркетплейсу 1 Каталог ProSale 2 Навчанн…" at bounding box center [296, 110] width 460 height 220
click at [166, 34] on span "1" at bounding box center [190, 36] width 48 height 4
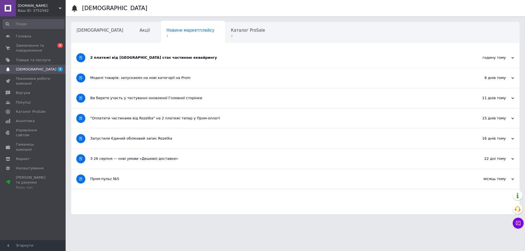
click at [164, 56] on div "2 платежі від [GEOGRAPHIC_DATA] стає частиною еквайрингу" at bounding box center [274, 57] width 369 height 5
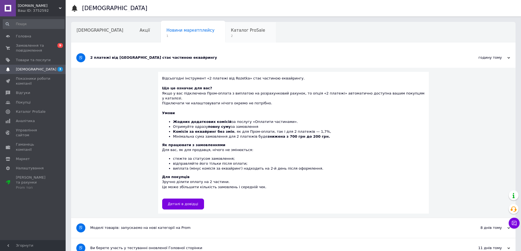
click at [225, 39] on div "Каталог ProSale 2" at bounding box center [250, 32] width 51 height 21
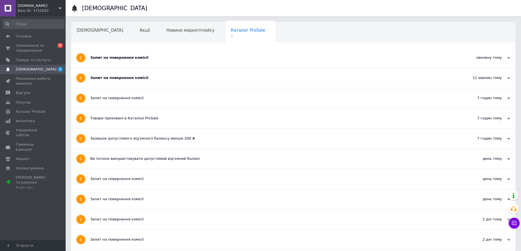
click at [145, 74] on div "Запит на повернення комісії" at bounding box center [272, 78] width 365 height 20
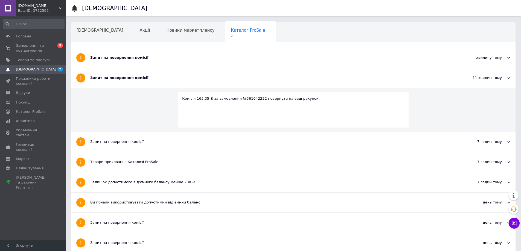
click at [150, 58] on div "Запит на повернення комісії" at bounding box center [272, 57] width 365 height 5
